Goal: Information Seeking & Learning: Learn about a topic

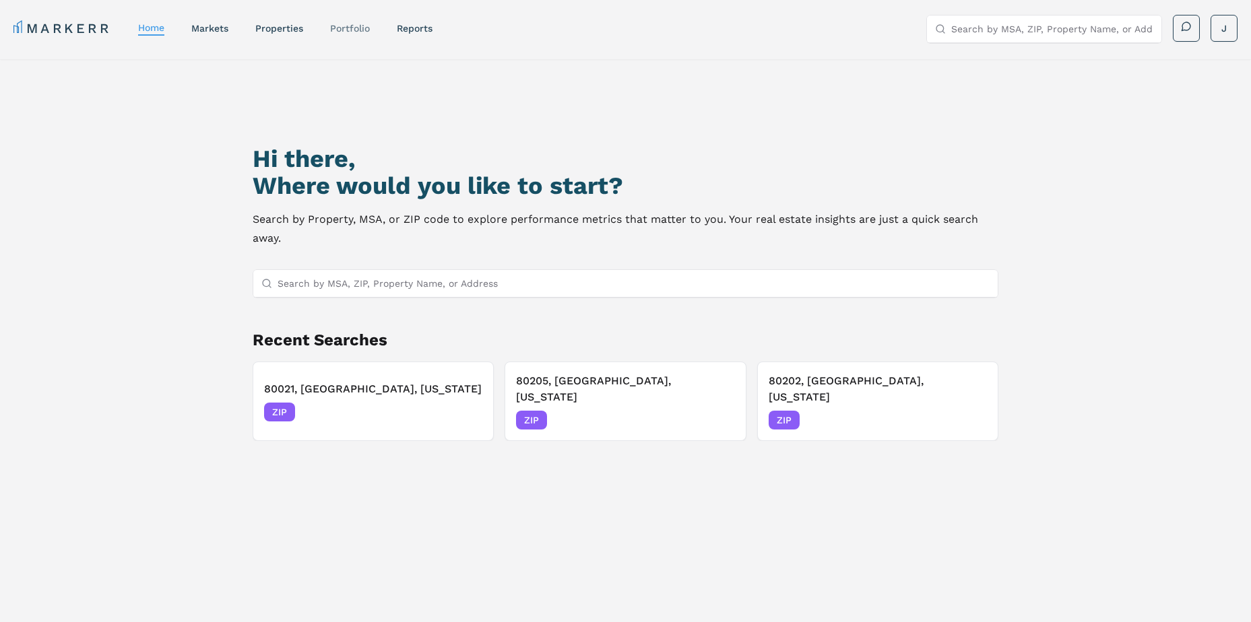
click at [347, 28] on link "Portfolio" at bounding box center [350, 28] width 40 height 11
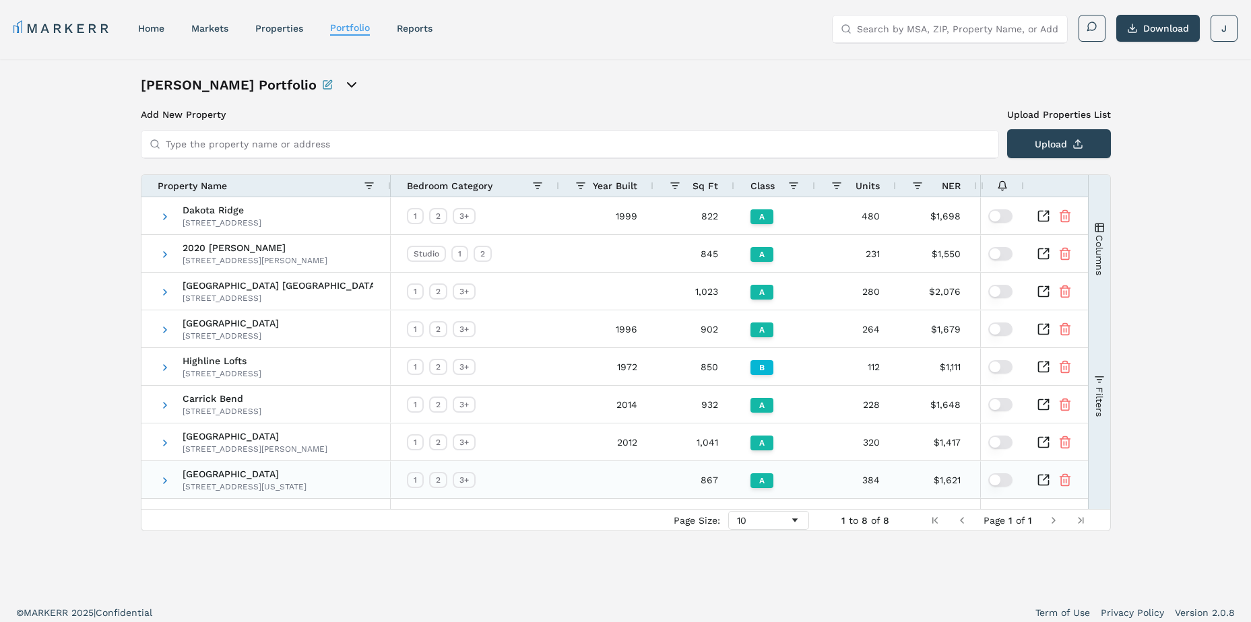
scroll to position [8, 0]
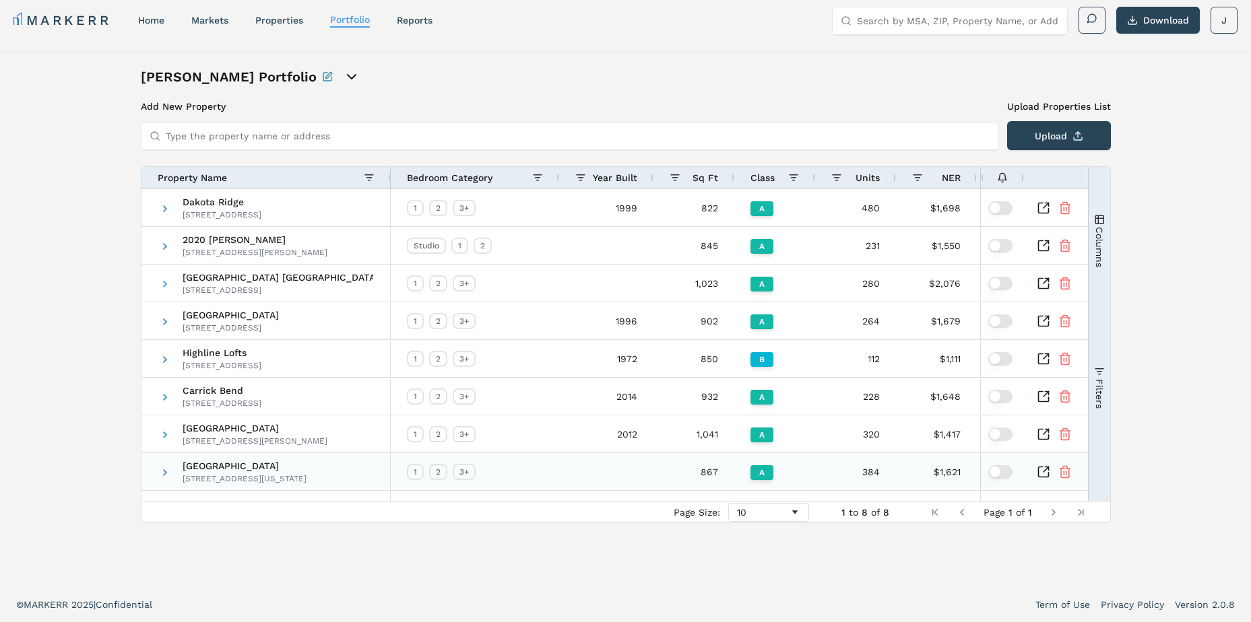
click at [232, 470] on span "[GEOGRAPHIC_DATA]" at bounding box center [245, 465] width 124 height 9
click at [1038, 468] on icon "Inspect Comparable" at bounding box center [1043, 472] width 10 height 10
click at [82, 183] on div "Pulido Portfolio Add New Property Upload Properties List Type the property name…" at bounding box center [625, 319] width 1251 height 536
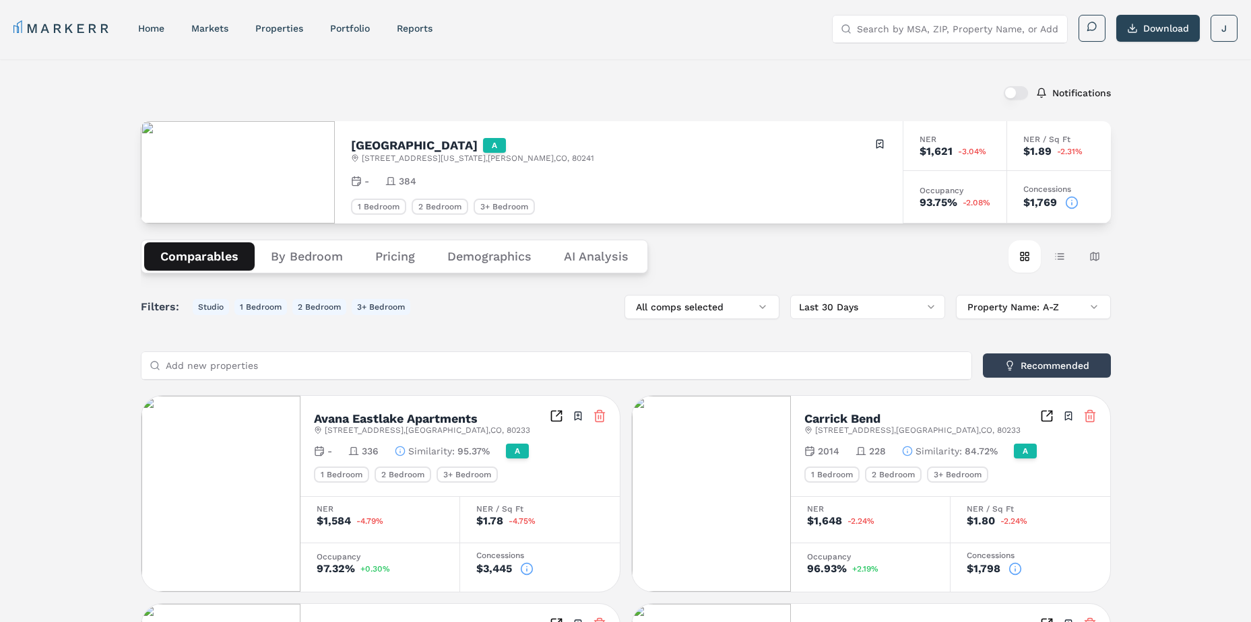
click at [1066, 259] on button "Table view" at bounding box center [1060, 257] width 32 height 32
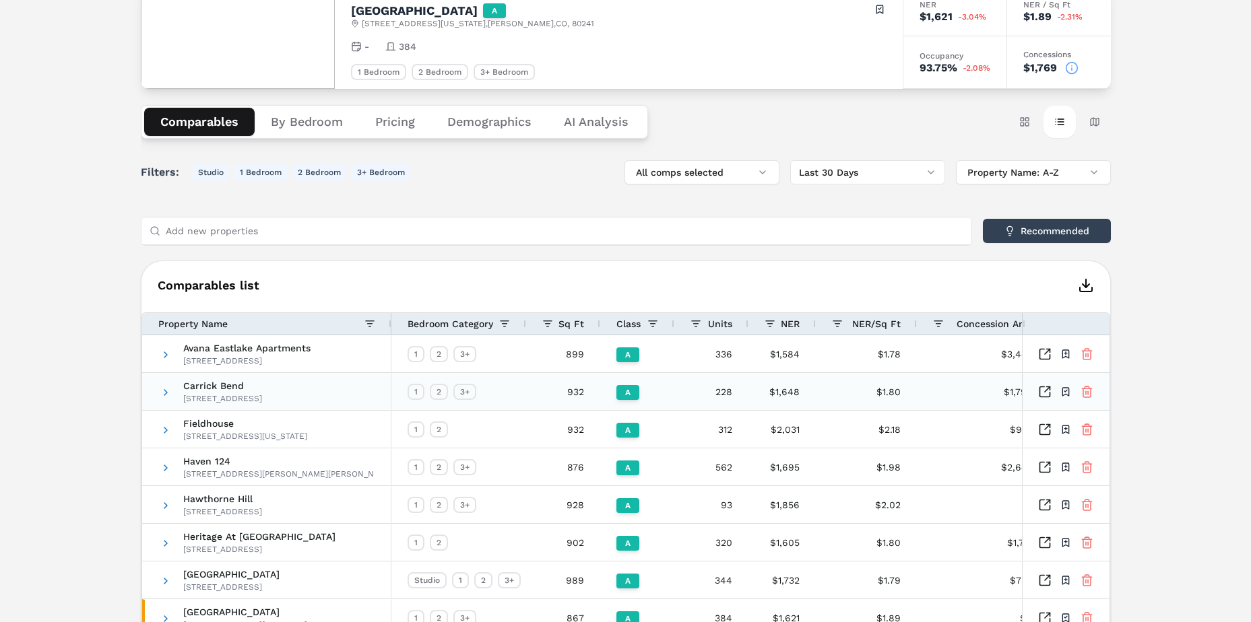
scroll to position [269, 0]
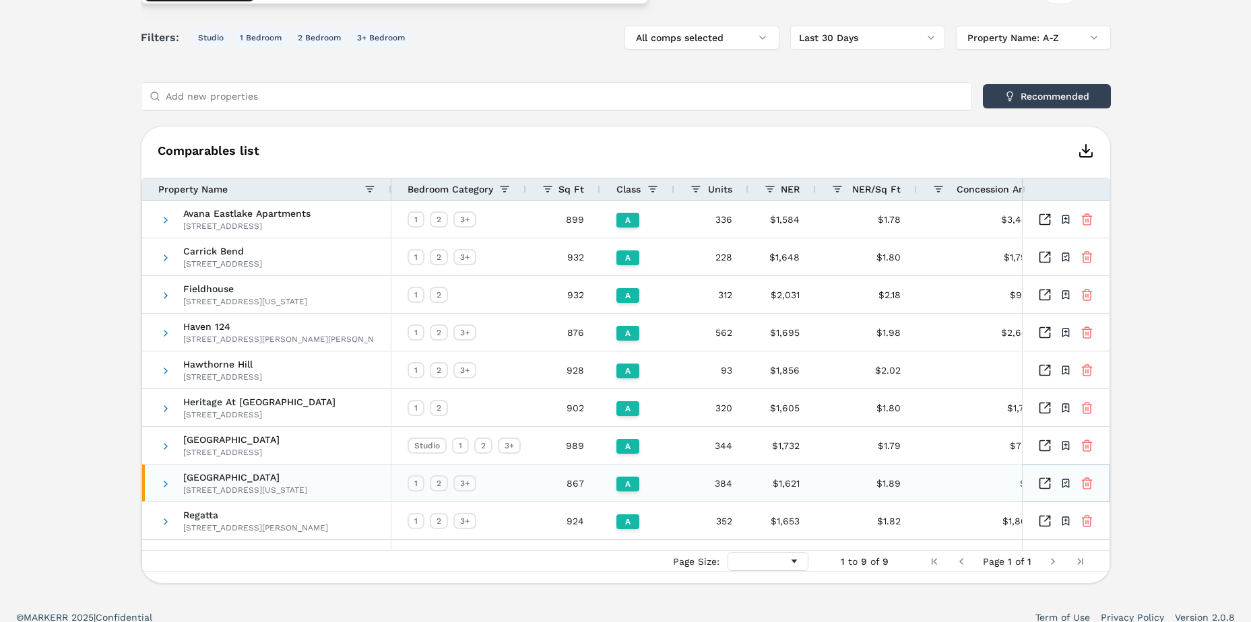
click at [1049, 485] on icon "Inspect Comparables" at bounding box center [1044, 483] width 13 height 13
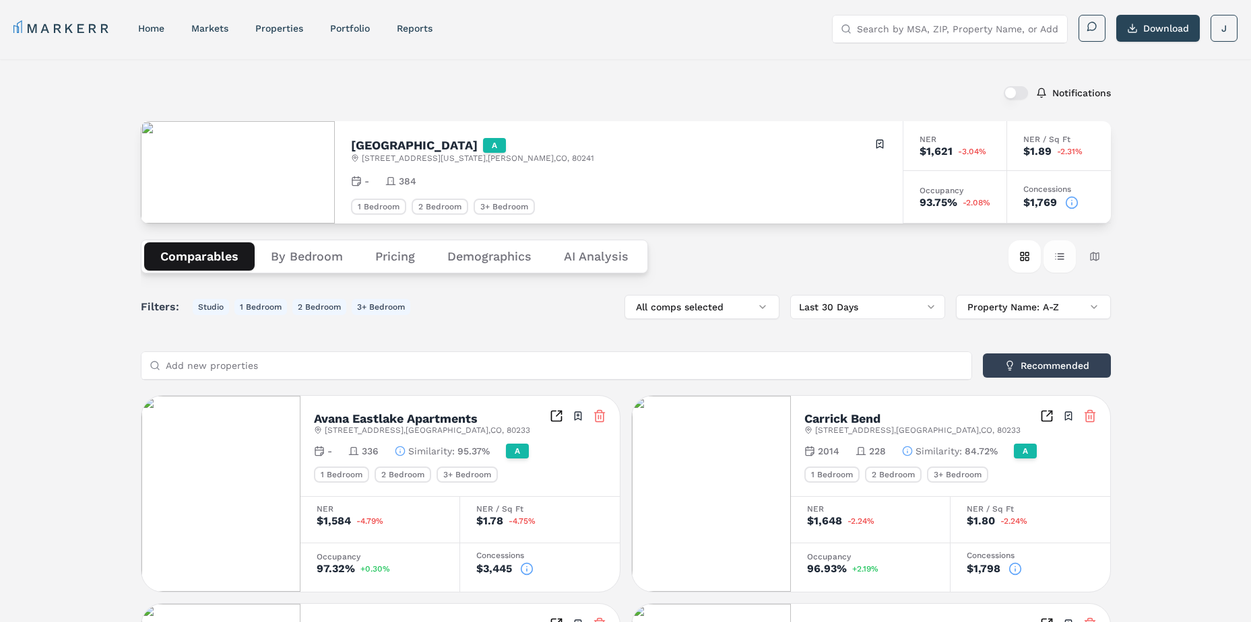
click at [1070, 255] on button "Table view" at bounding box center [1060, 257] width 32 height 32
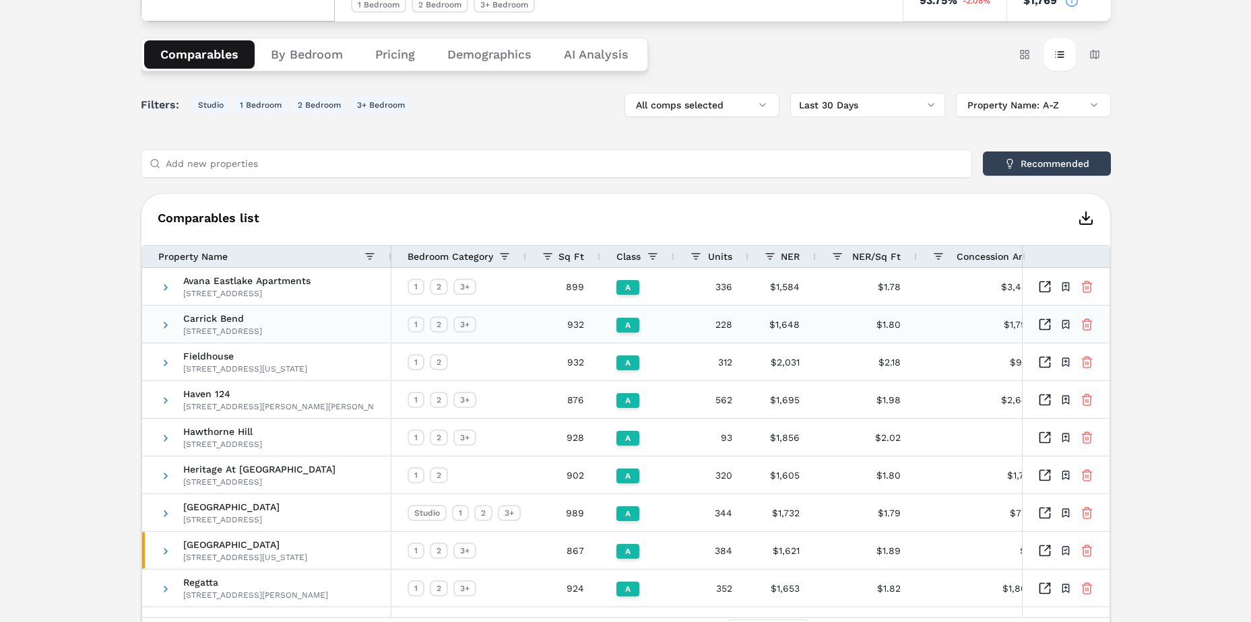
scroll to position [269, 0]
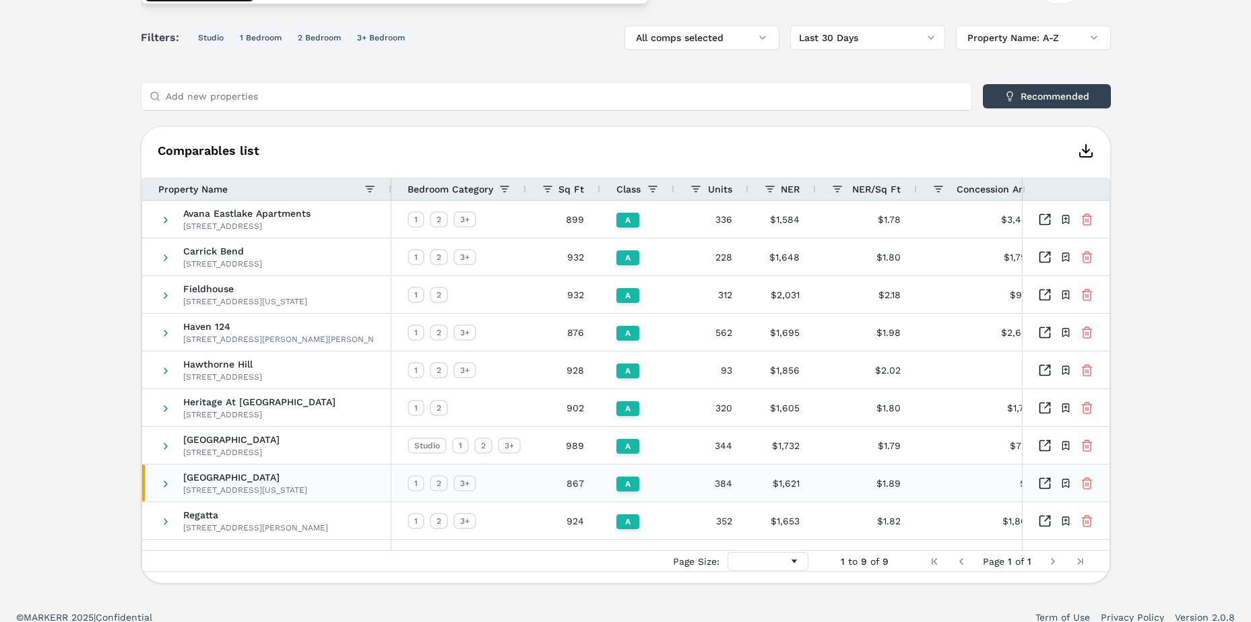
click at [274, 480] on span "[GEOGRAPHIC_DATA]" at bounding box center [245, 477] width 124 height 9
click at [212, 481] on span "[GEOGRAPHIC_DATA]" at bounding box center [245, 477] width 124 height 9
click at [164, 482] on span at bounding box center [165, 484] width 11 height 11
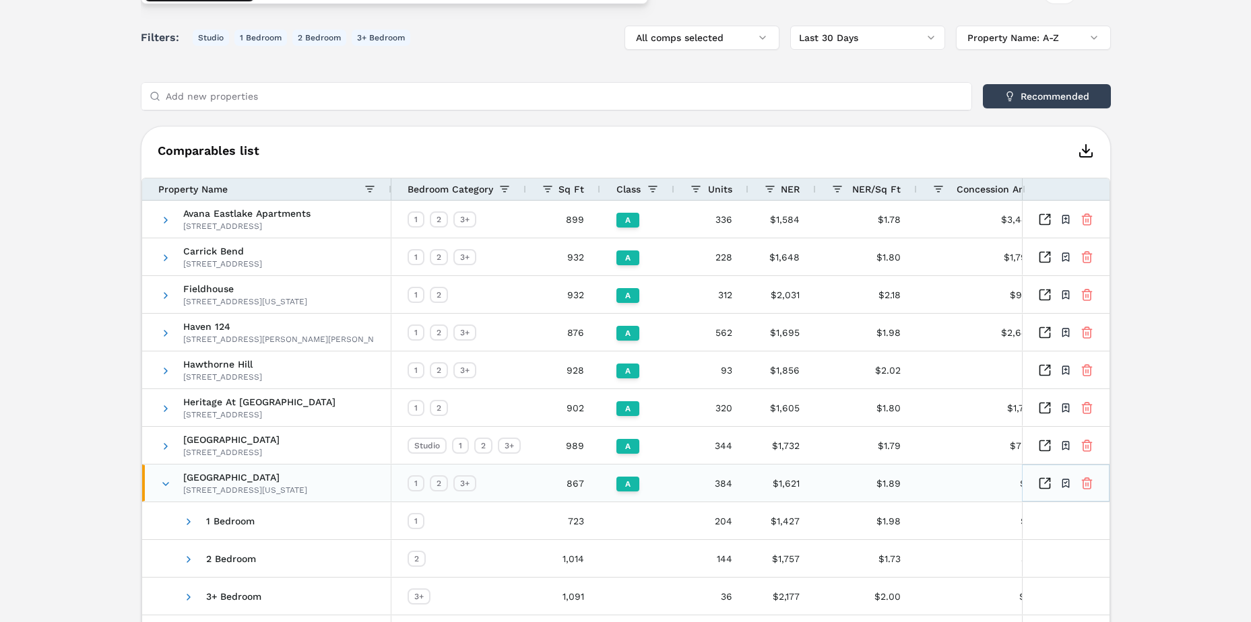
click at [1040, 483] on icon "Inspect Comparables" at bounding box center [1044, 483] width 13 height 13
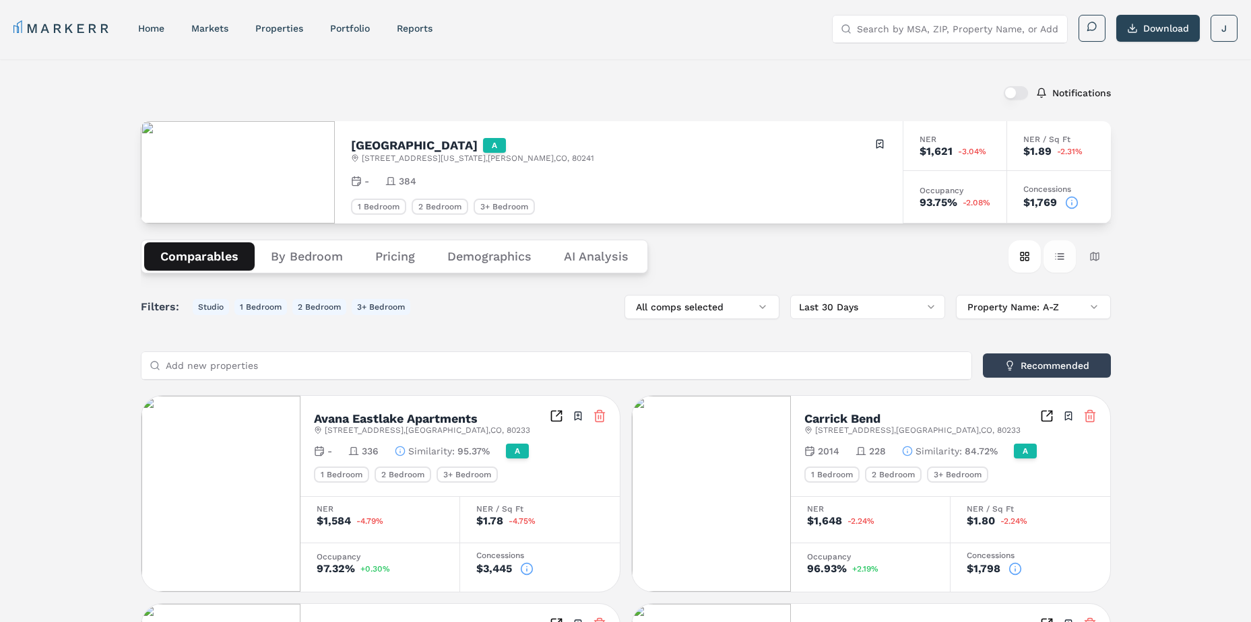
click at [1060, 254] on button "Table view" at bounding box center [1060, 257] width 32 height 32
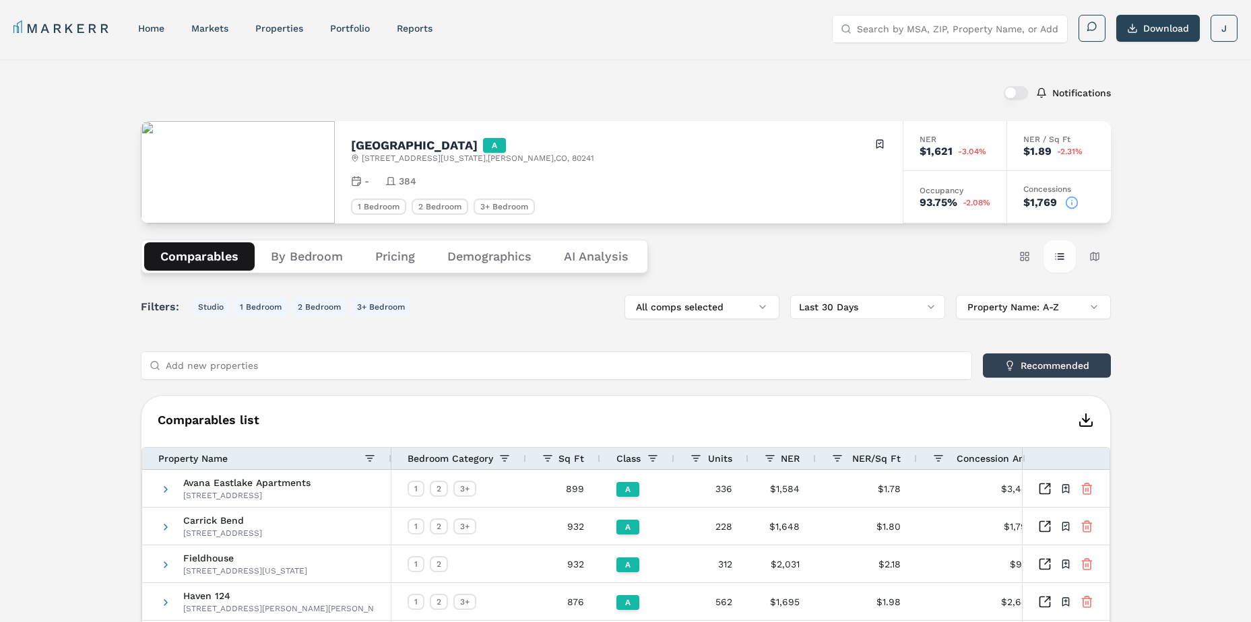
click at [1056, 262] on button "Table view" at bounding box center [1060, 257] width 32 height 32
click at [1185, 30] on button "Download" at bounding box center [1158, 28] width 84 height 27
click at [325, 261] on button "By Bedroom" at bounding box center [307, 257] width 104 height 28
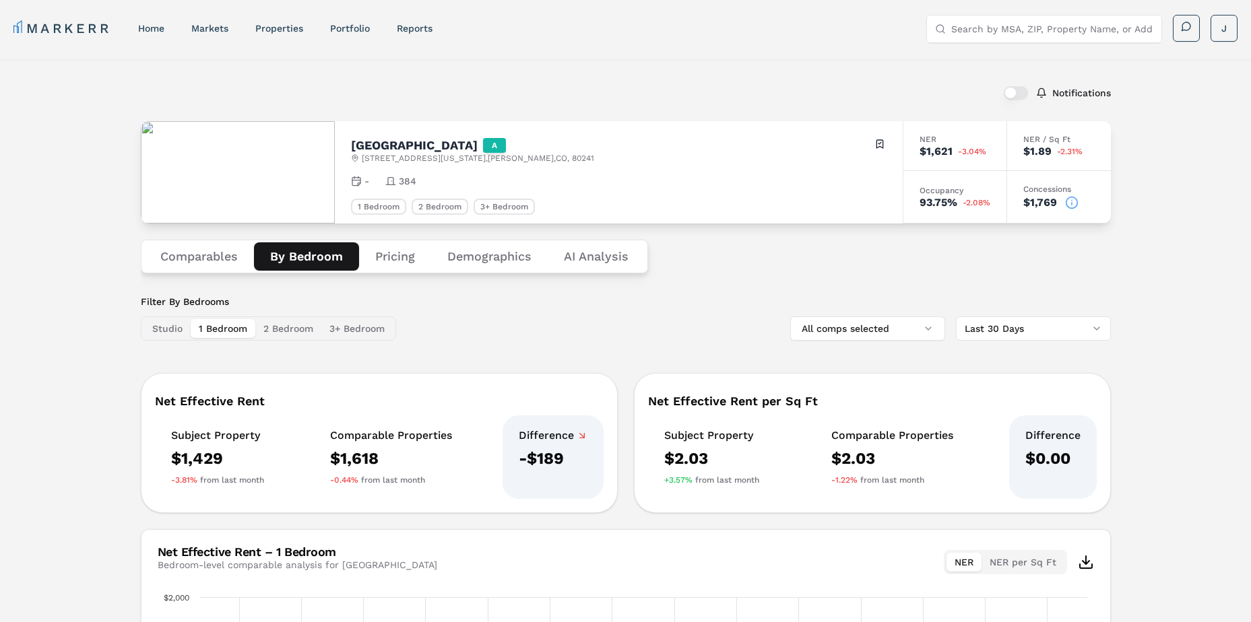
click at [77, 267] on div "Notifications Red Hawk Ranch A 12150 Washington Center Pkwy , Thornton , CO , 8…" at bounding box center [625, 476] width 1251 height 834
click at [71, 108] on div "Notifications Red Hawk Ranch A 12150 Washington Center Pkwy , Thornton , CO , 8…" at bounding box center [625, 476] width 1251 height 834
click at [277, 331] on button "2 Bedroom" at bounding box center [288, 328] width 66 height 19
click at [372, 332] on button "3+ Bedroom" at bounding box center [356, 328] width 71 height 19
click at [228, 329] on button "1 Bedroom" at bounding box center [223, 328] width 65 height 19
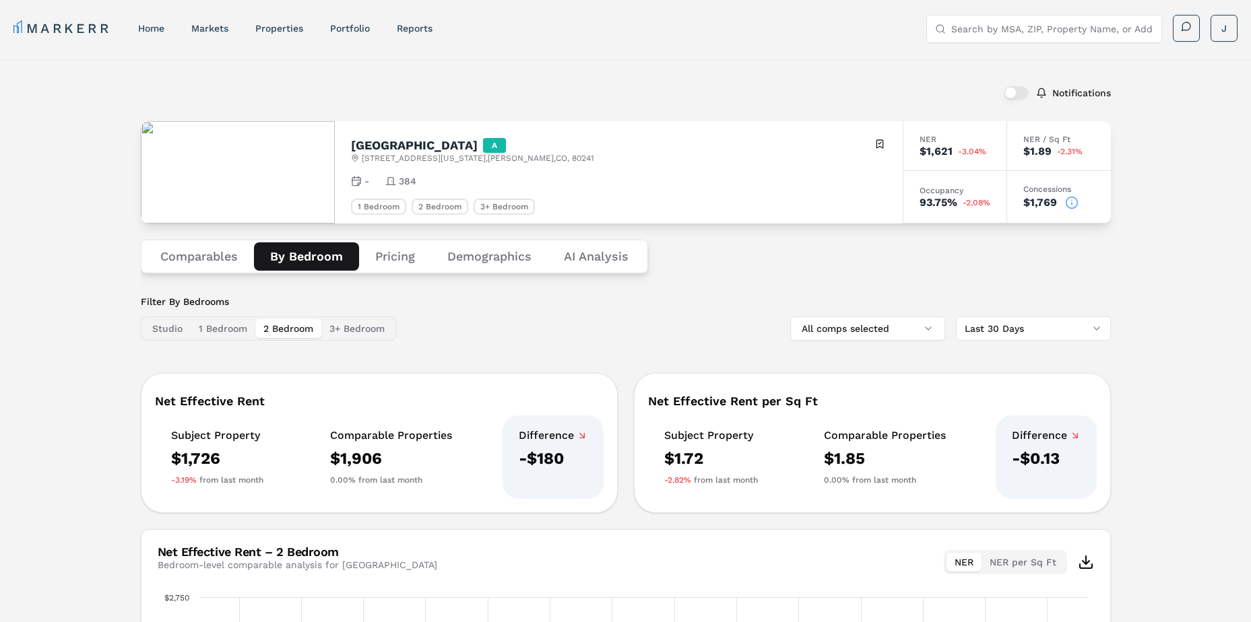
click at [300, 329] on button "2 Bedroom" at bounding box center [288, 328] width 66 height 19
click at [355, 329] on button "3+ Bedroom" at bounding box center [356, 328] width 71 height 19
click at [212, 327] on button "1 Bedroom" at bounding box center [223, 328] width 65 height 19
click at [287, 329] on button "2 Bedroom" at bounding box center [288, 328] width 66 height 19
click at [346, 329] on button "3+ Bedroom" at bounding box center [356, 328] width 71 height 19
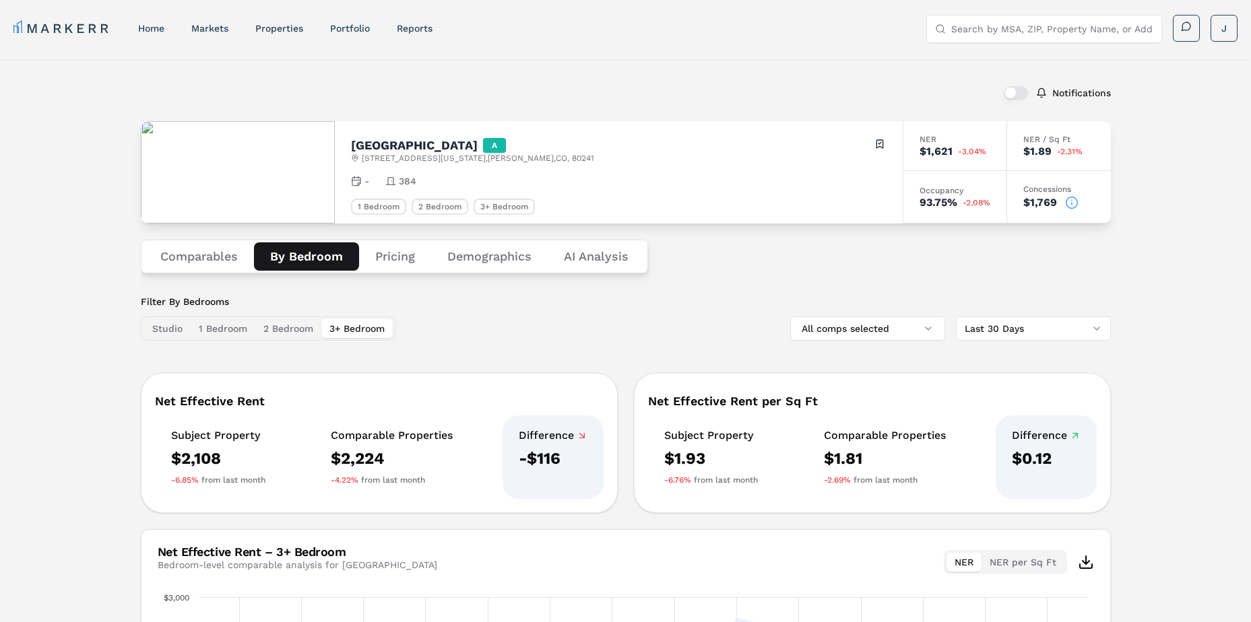
click at [304, 330] on button "2 Bedroom" at bounding box center [288, 328] width 66 height 19
click at [214, 332] on button "1 Bedroom" at bounding box center [223, 328] width 65 height 19
click at [100, 346] on div "Notifications Red Hawk Ranch A 12150 Washington Center Pkwy , Thornton , CO , 8…" at bounding box center [625, 476] width 1251 height 834
